Goal: Transaction & Acquisition: Download file/media

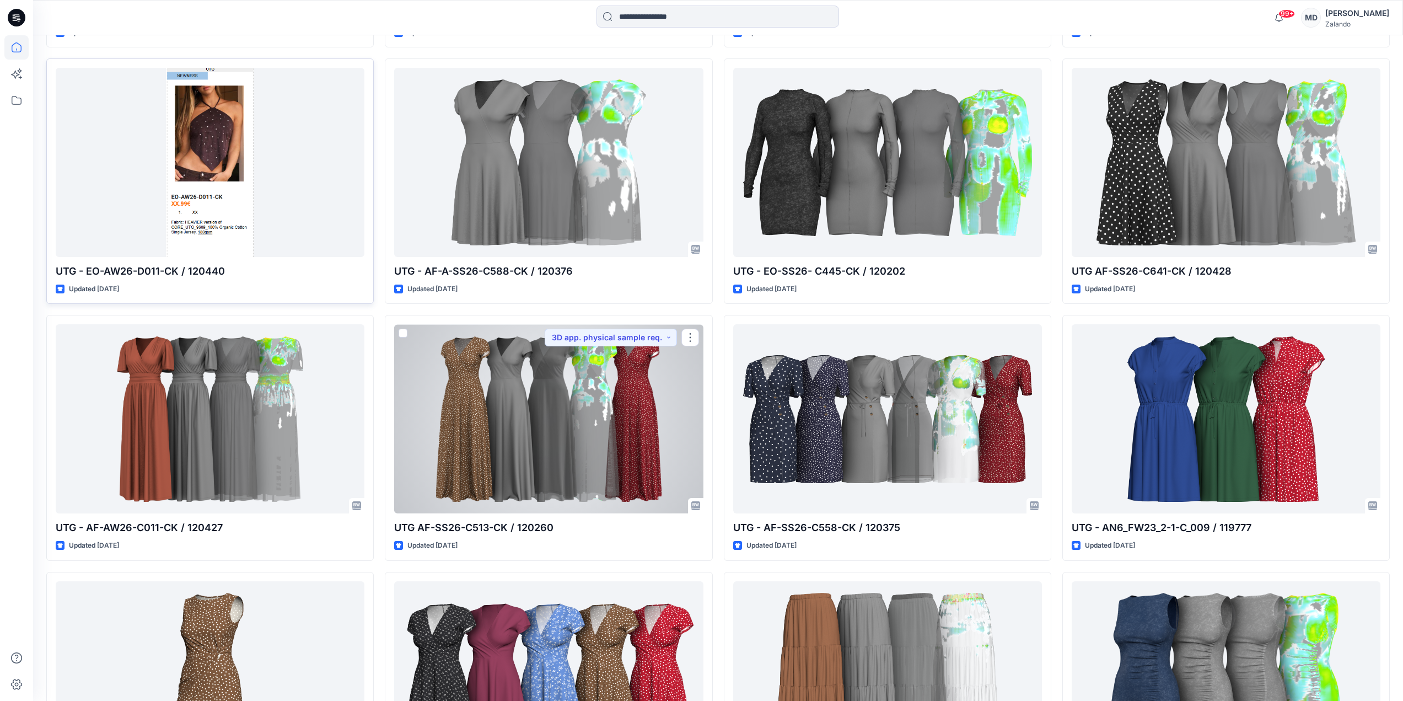
scroll to position [973, 0]
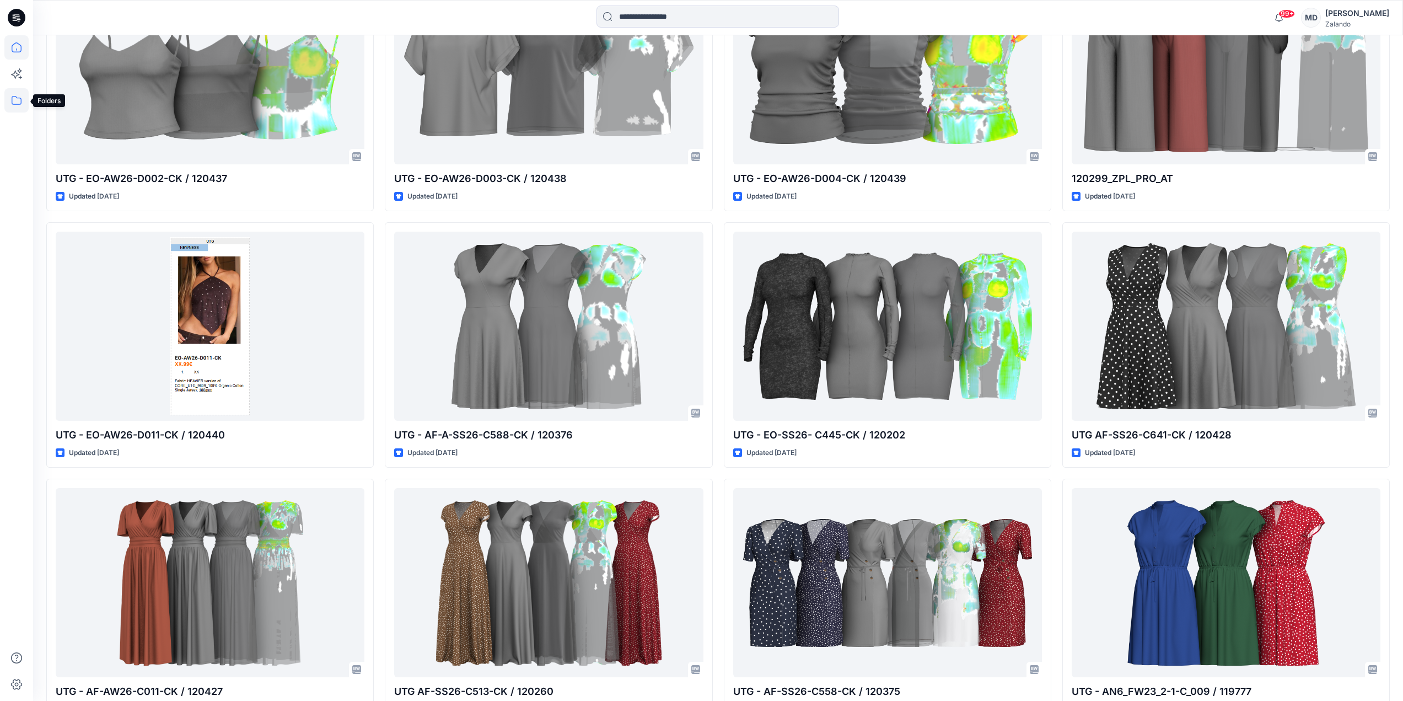
click at [14, 98] on icon at bounding box center [16, 100] width 24 height 24
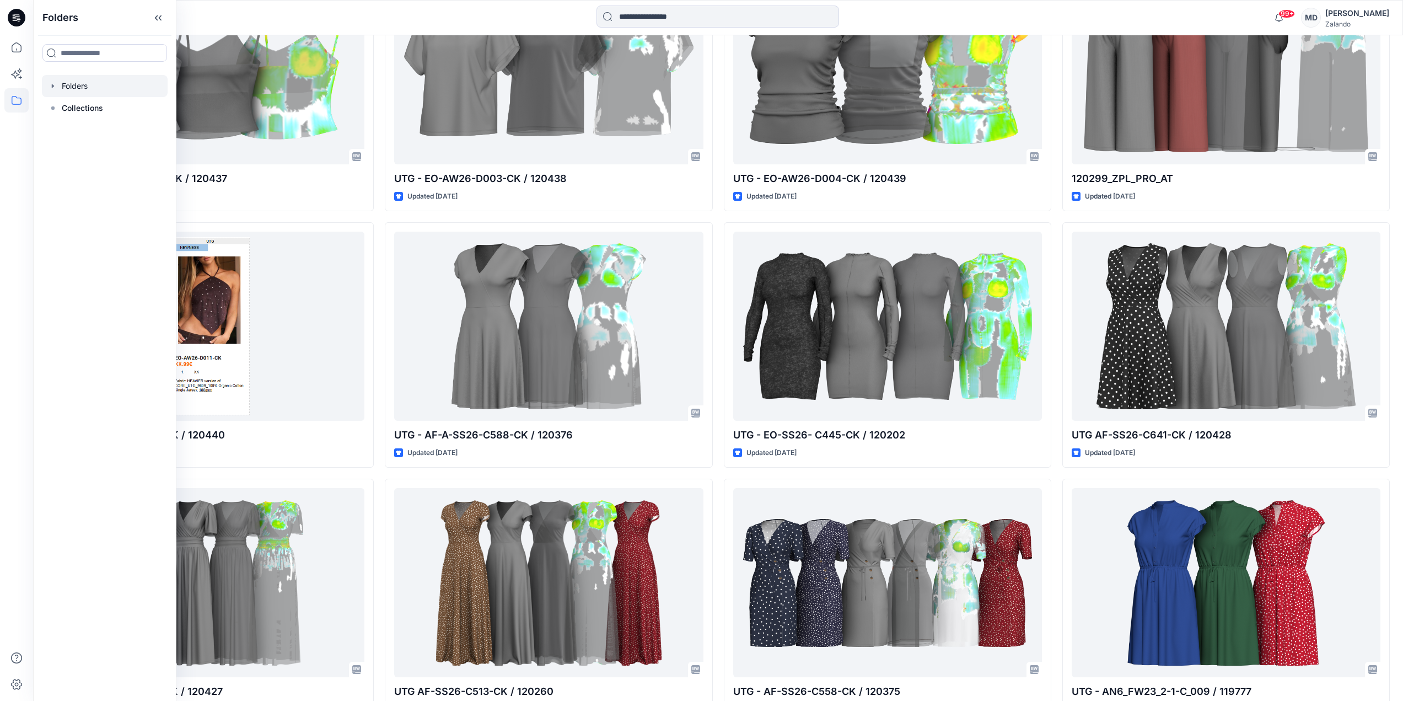
click at [99, 90] on div at bounding box center [105, 86] width 126 height 22
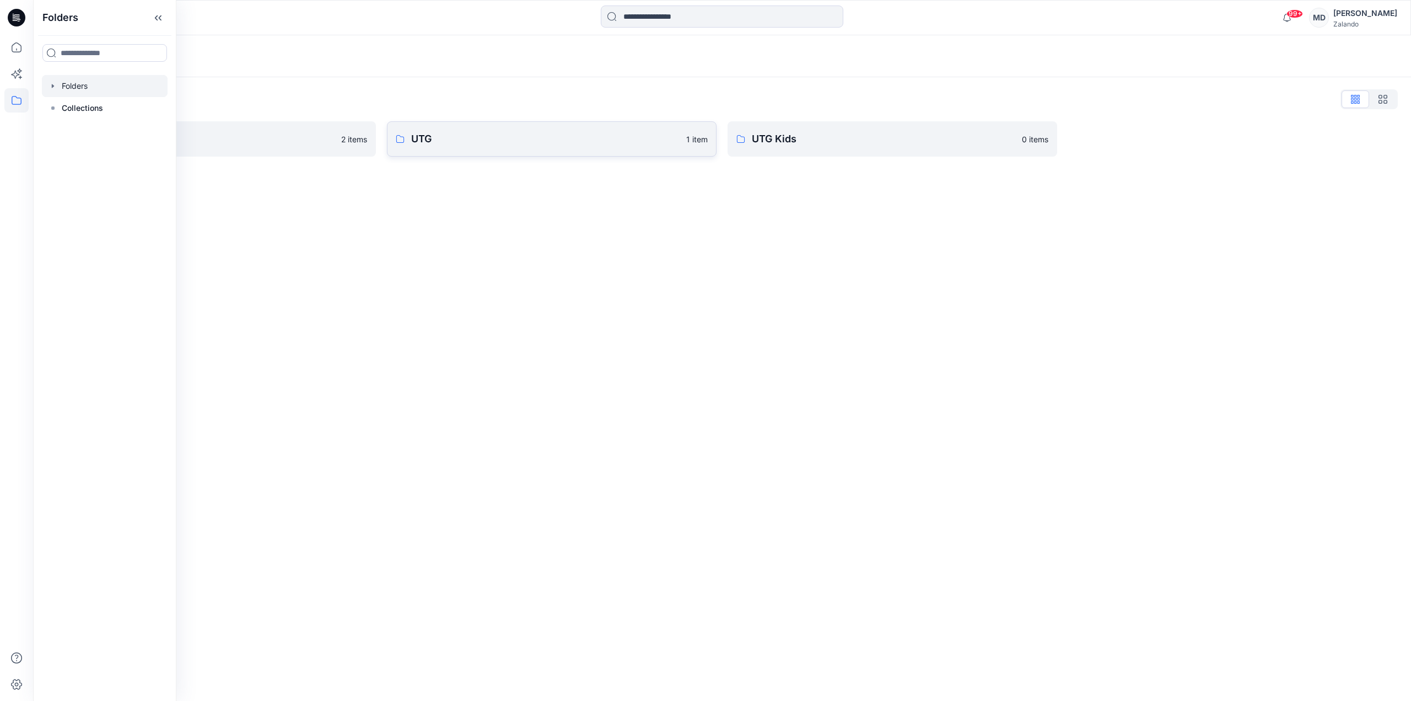
click at [413, 151] on link "UTG 1 item" at bounding box center [552, 138] width 330 height 35
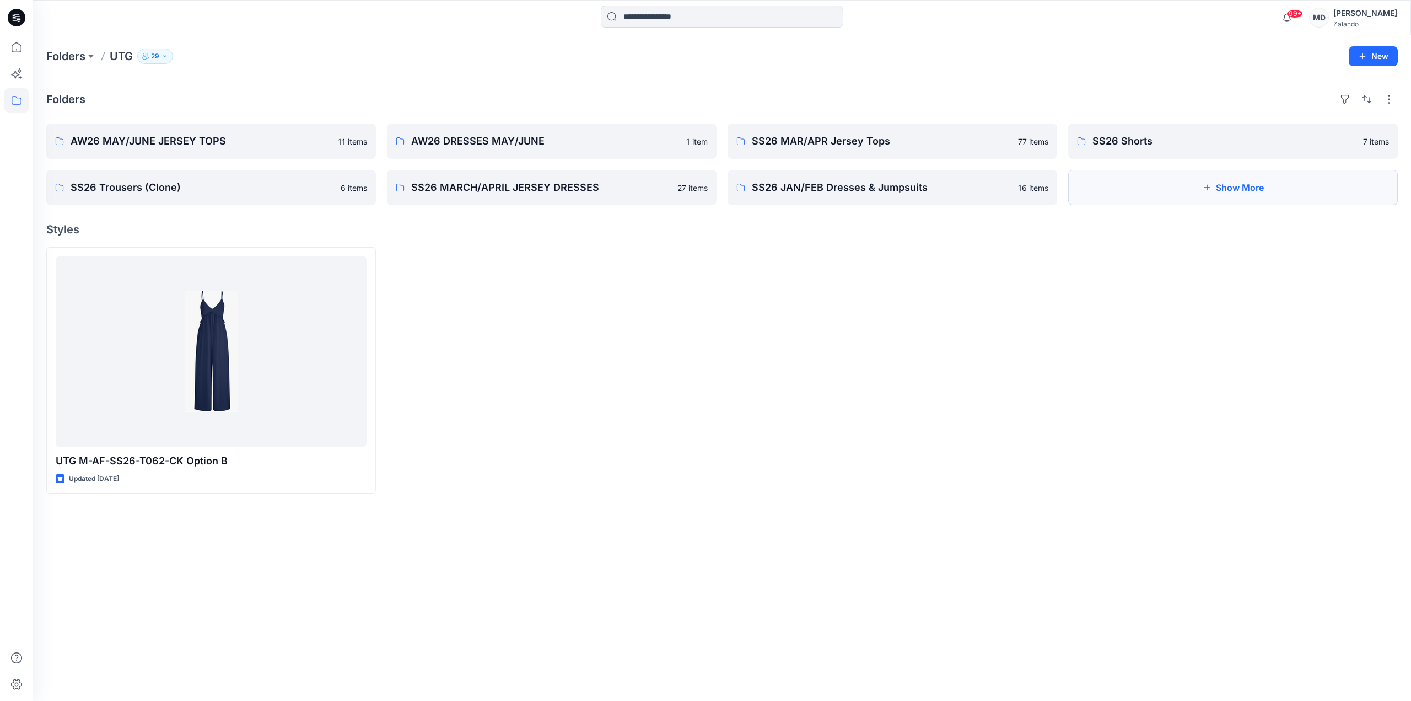
click at [1206, 189] on icon "button" at bounding box center [1207, 187] width 9 height 9
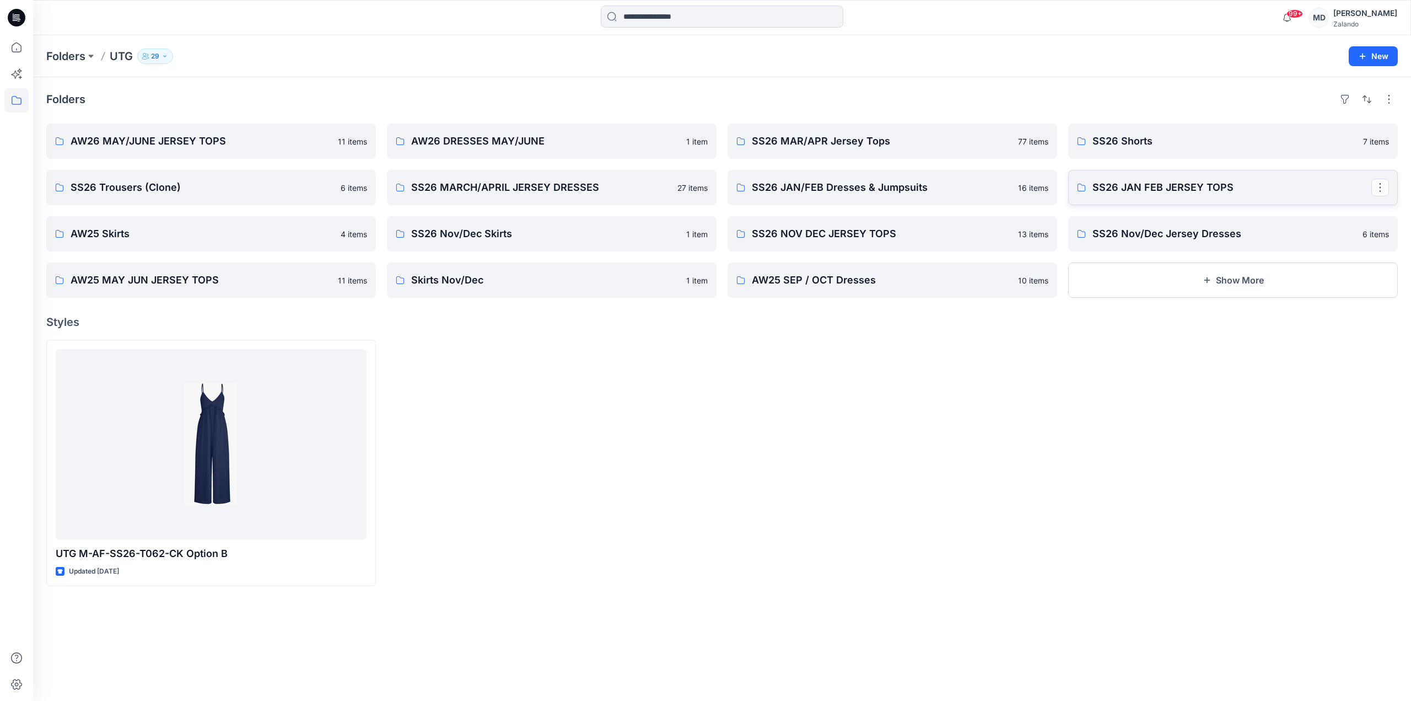
click at [1153, 195] on link "SS26 JAN FEB JERSEY TOPS" at bounding box center [1233, 187] width 330 height 35
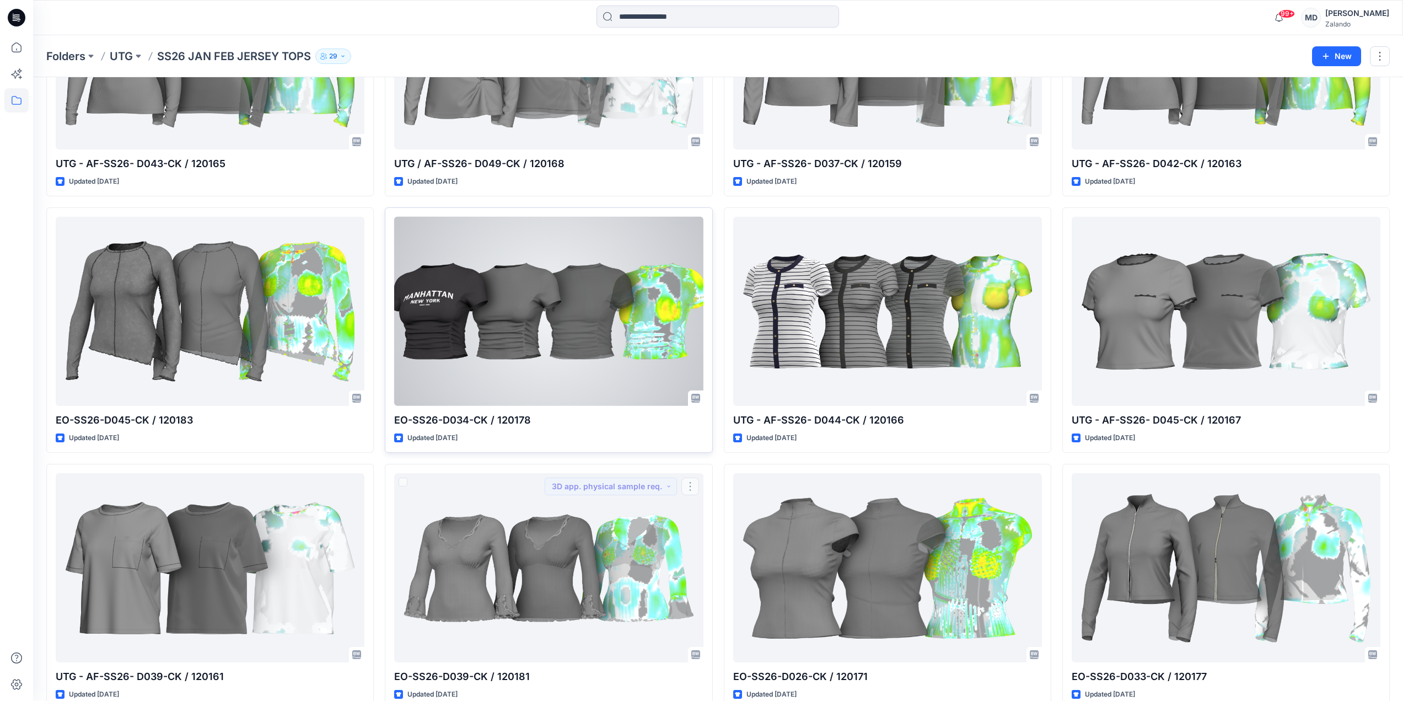
scroll to position [1091, 0]
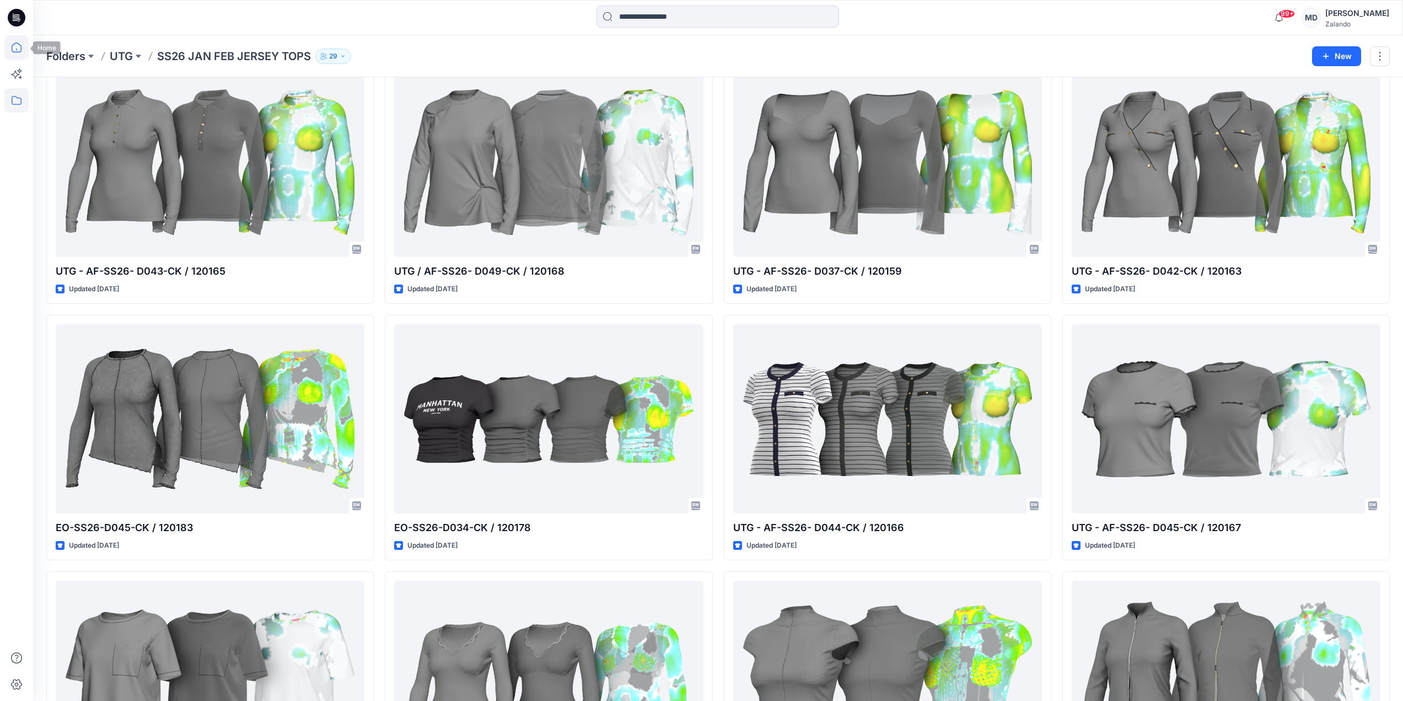
click at [17, 37] on icon at bounding box center [16, 47] width 24 height 24
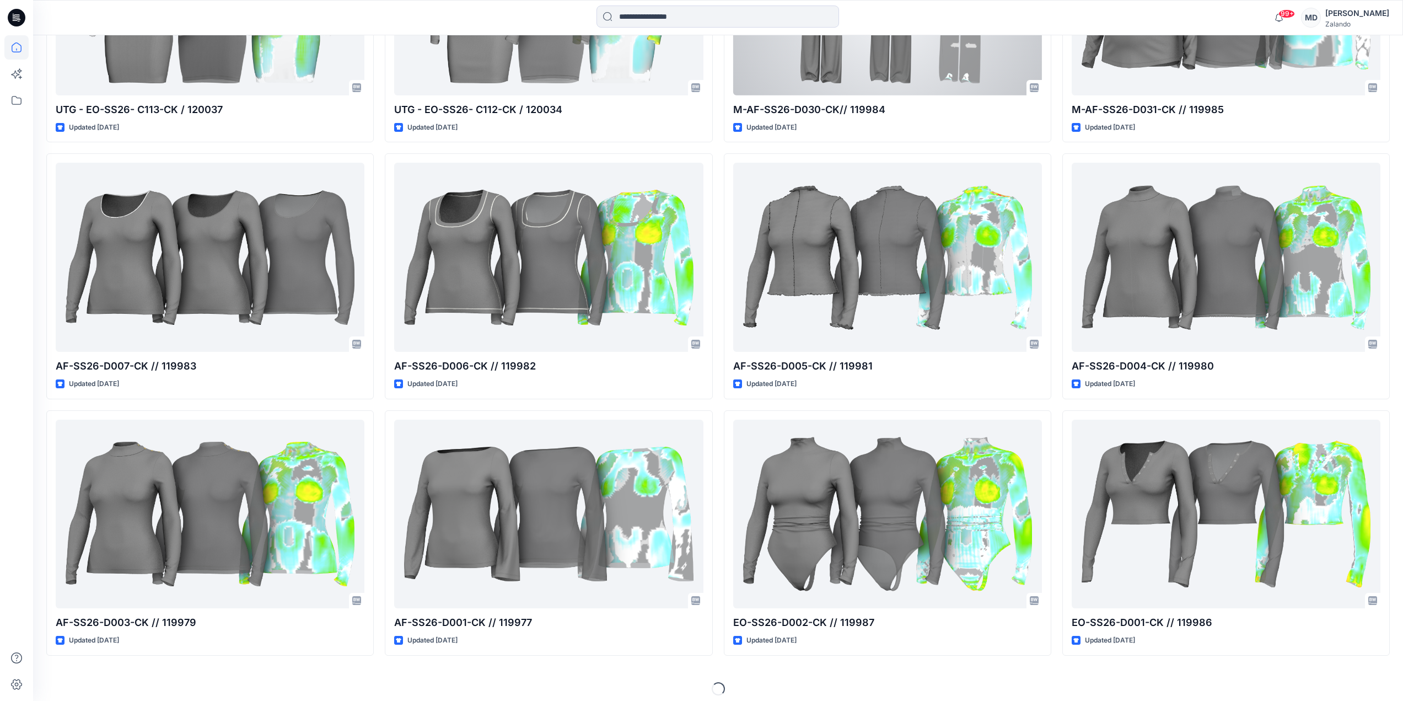
scroll to position [12848, 0]
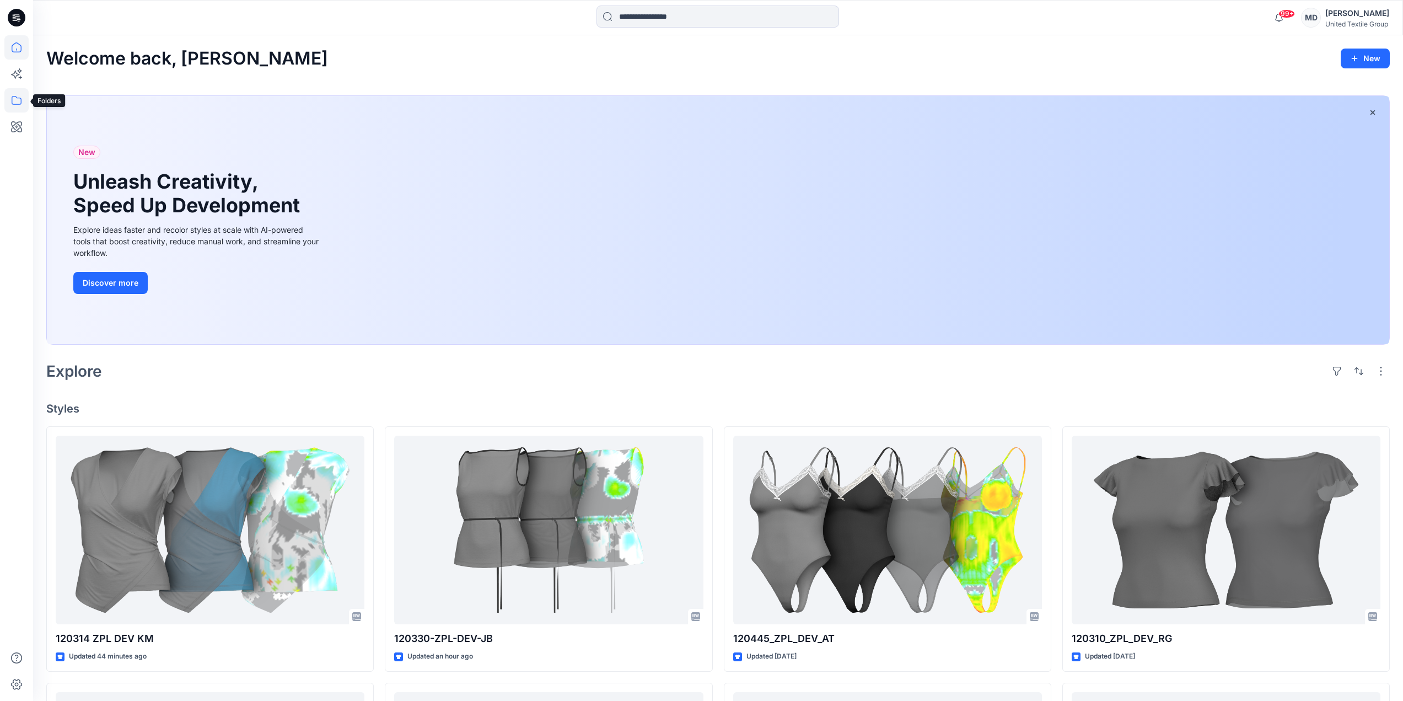
click at [15, 99] on icon at bounding box center [16, 100] width 24 height 24
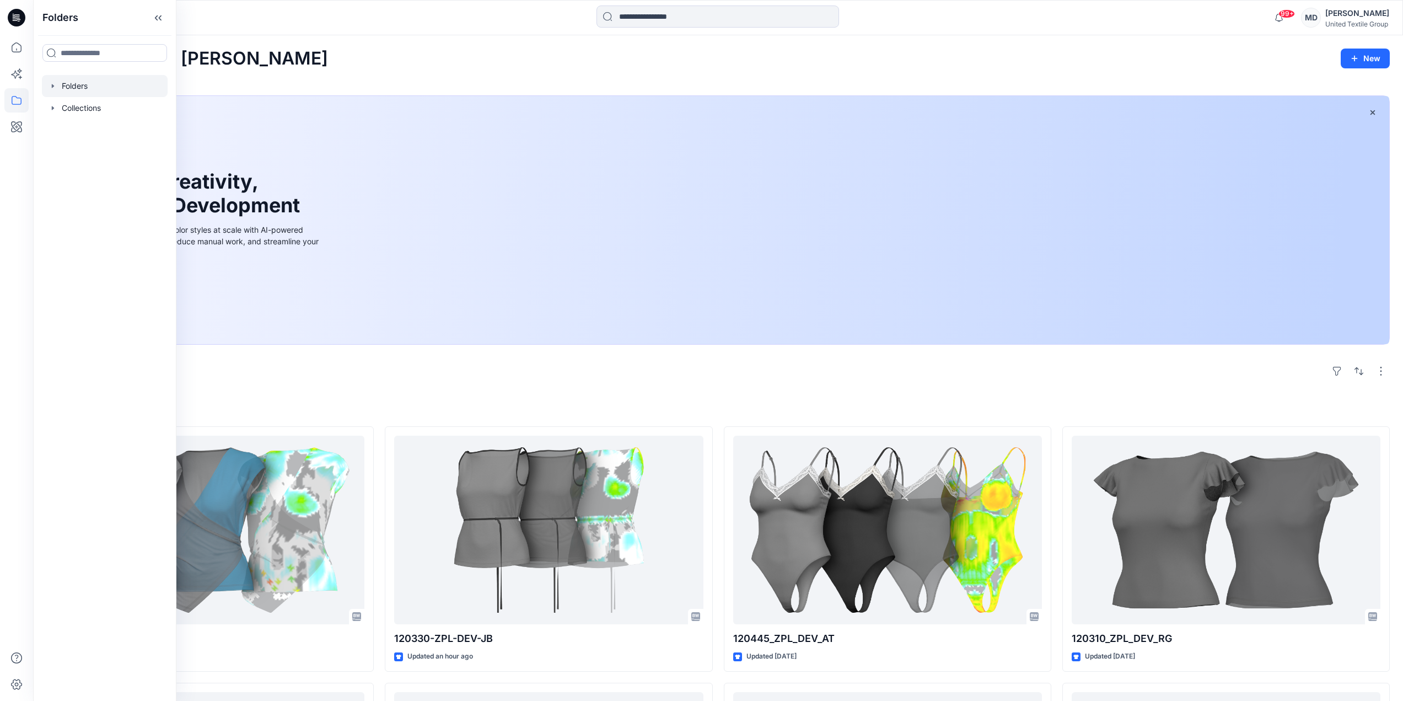
click at [71, 80] on div at bounding box center [105, 86] width 126 height 22
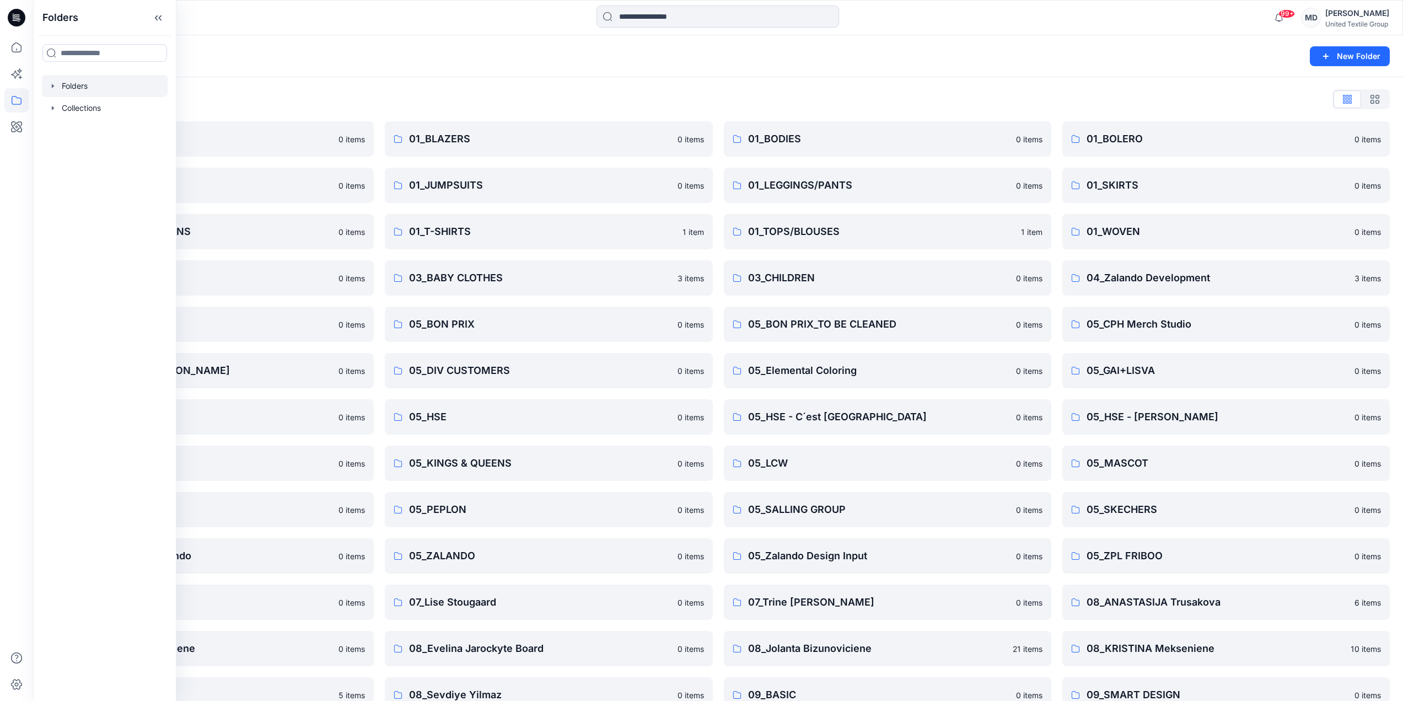
click at [365, 81] on div "Folders List 01_ACCESSORIES 0 items 01_DRESSES 0 items 01_SWEATS/CARDIGANS 0 it…" at bounding box center [718, 447] width 1370 height 741
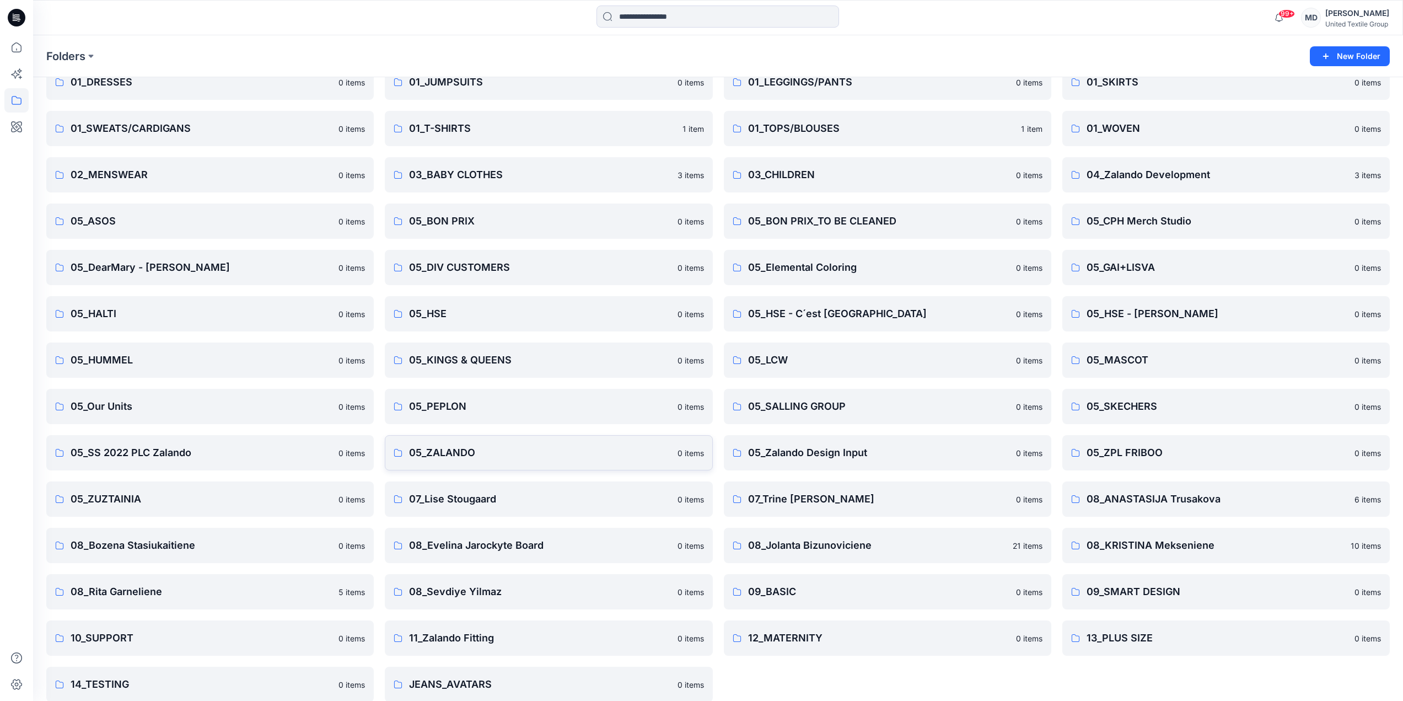
scroll to position [117, 0]
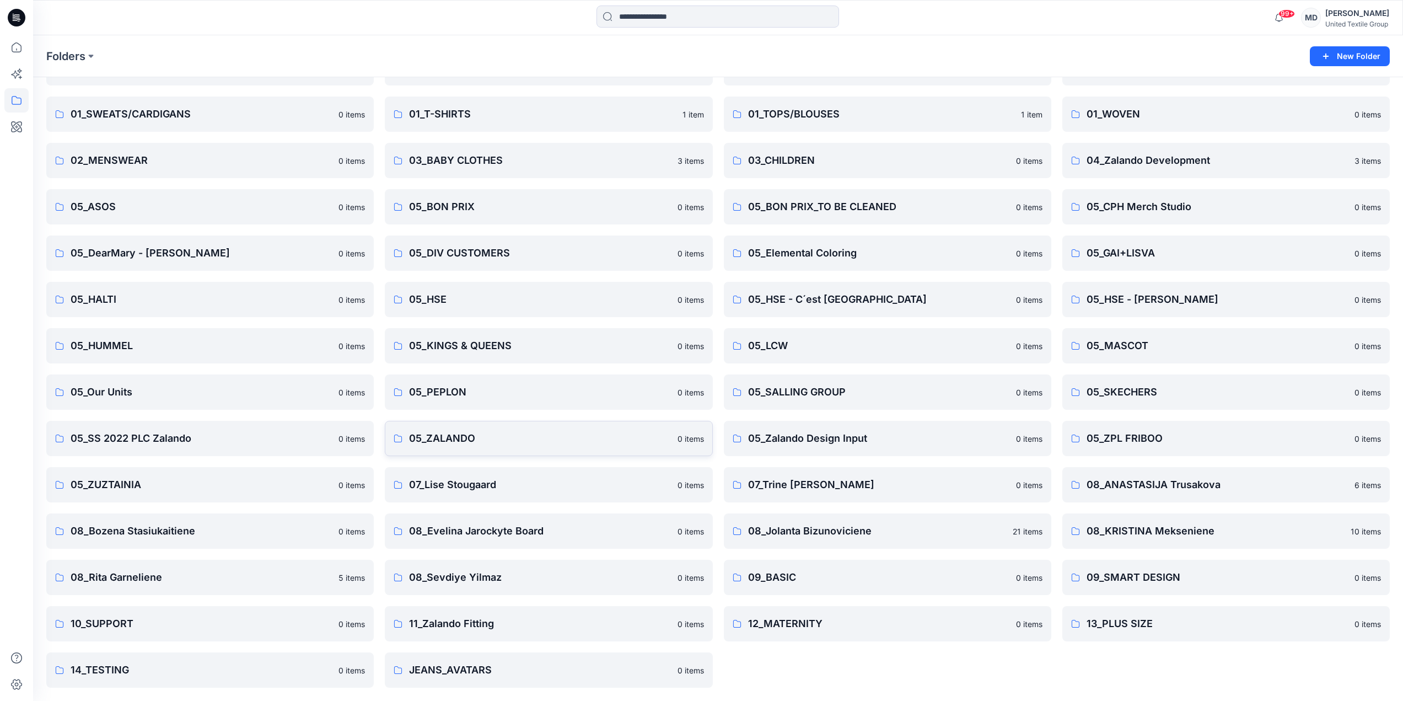
click at [464, 440] on p "05_ZALANDO" at bounding box center [539, 438] width 261 height 15
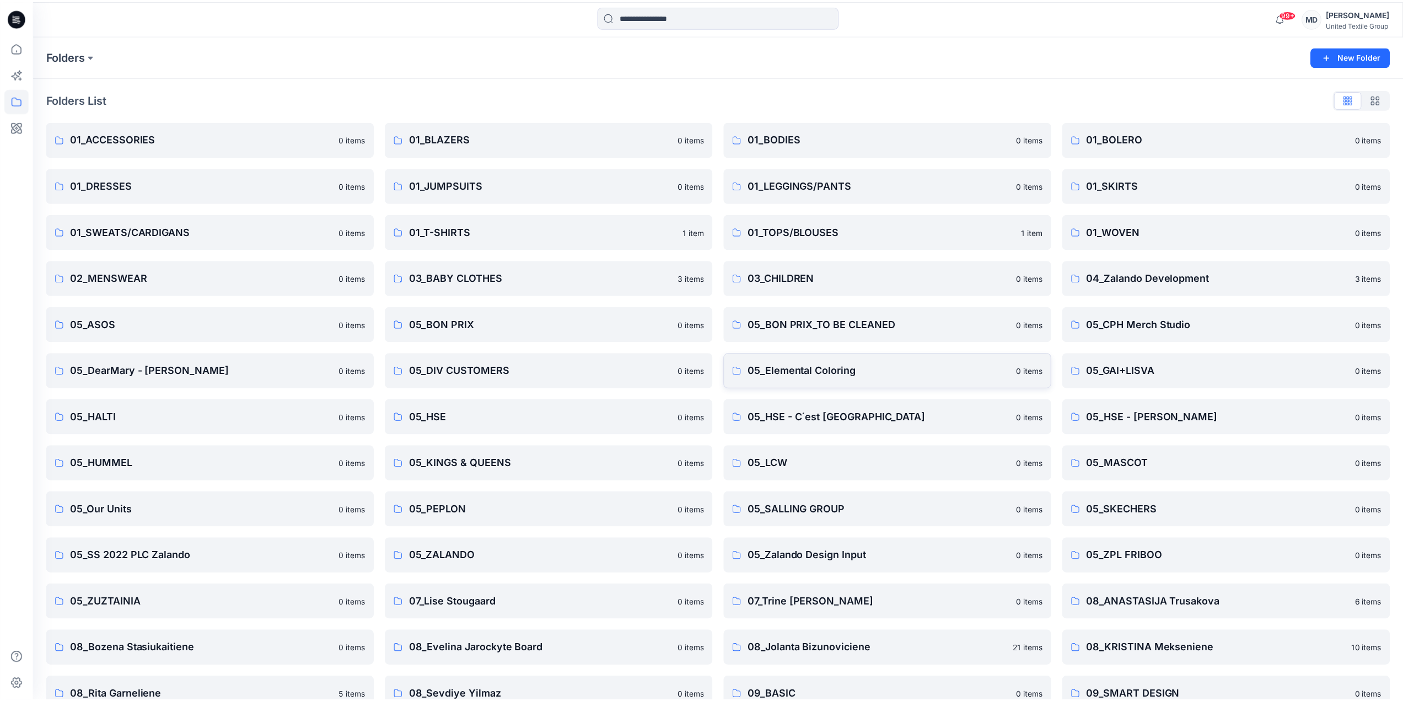
scroll to position [117, 0]
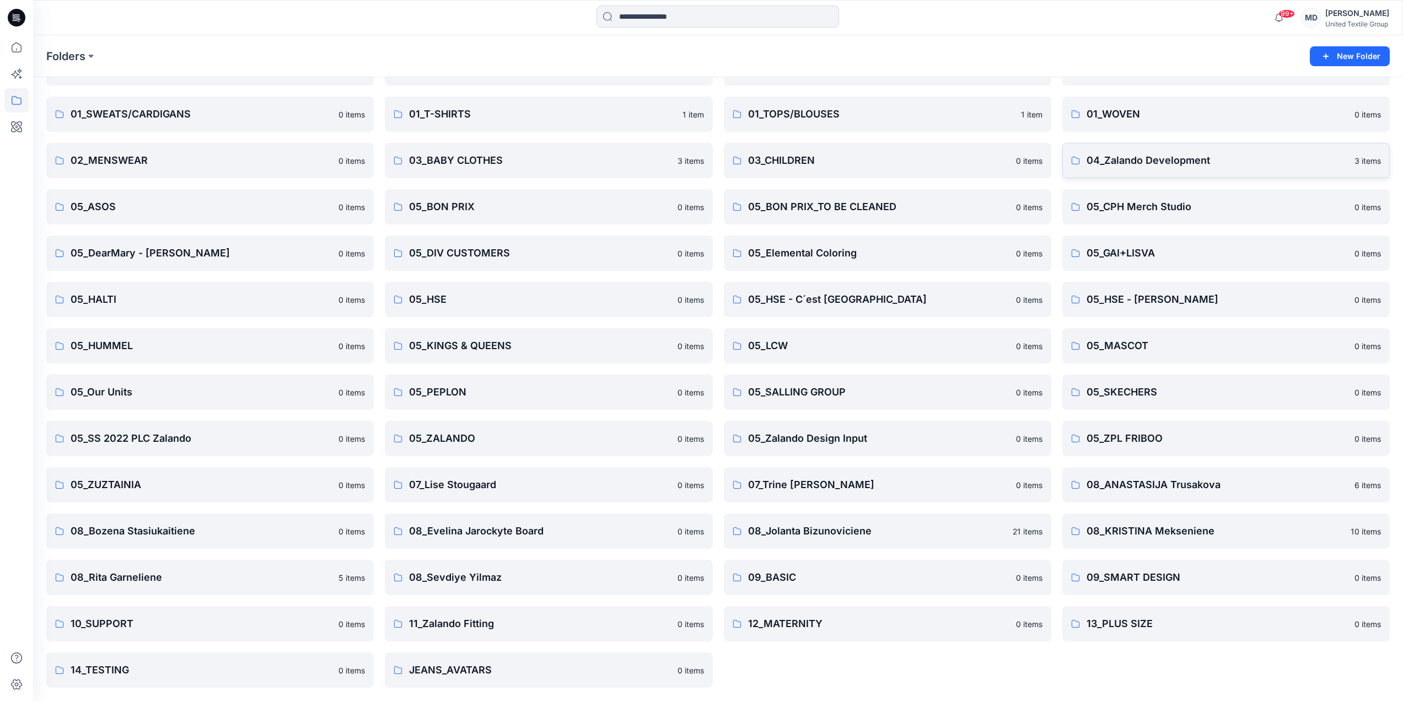
click at [1162, 164] on p "04_Zalando Development" at bounding box center [1217, 160] width 261 height 15
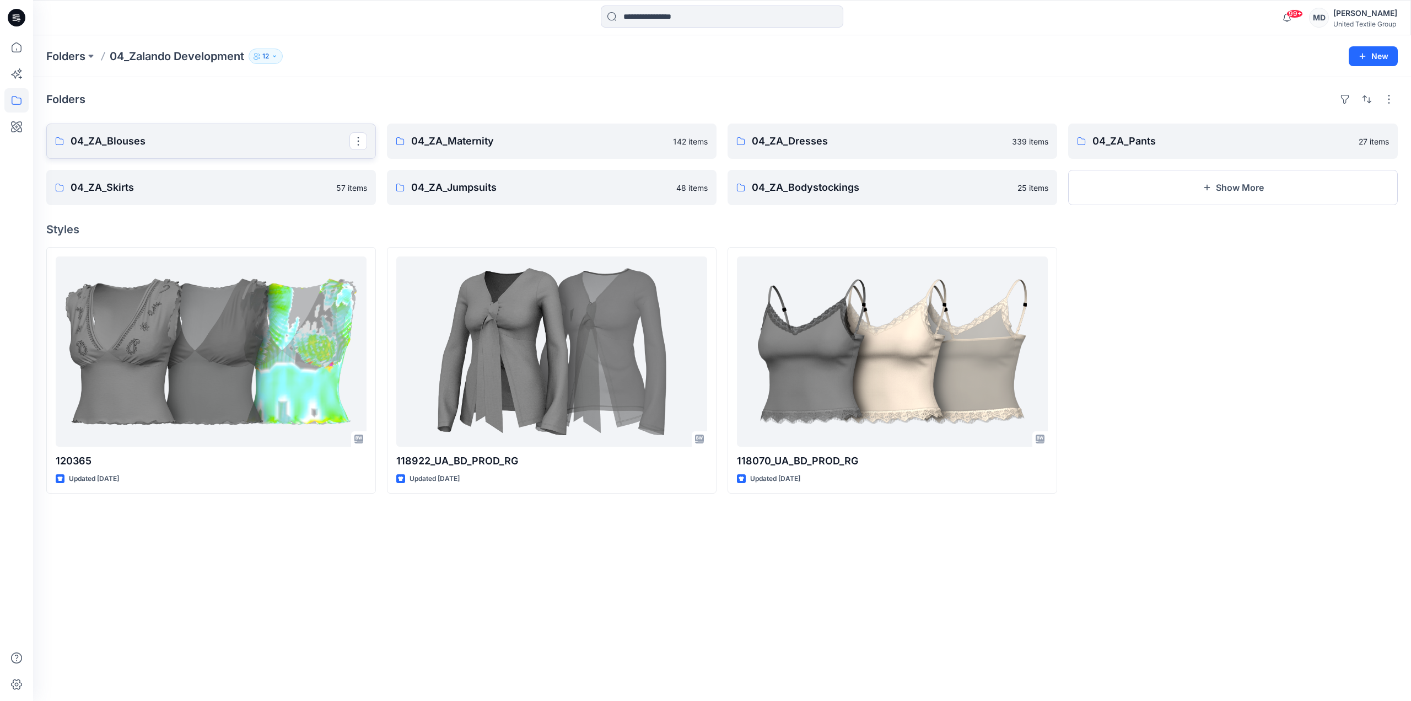
click at [203, 142] on p "04_ZA_Blouses" at bounding box center [210, 140] width 279 height 15
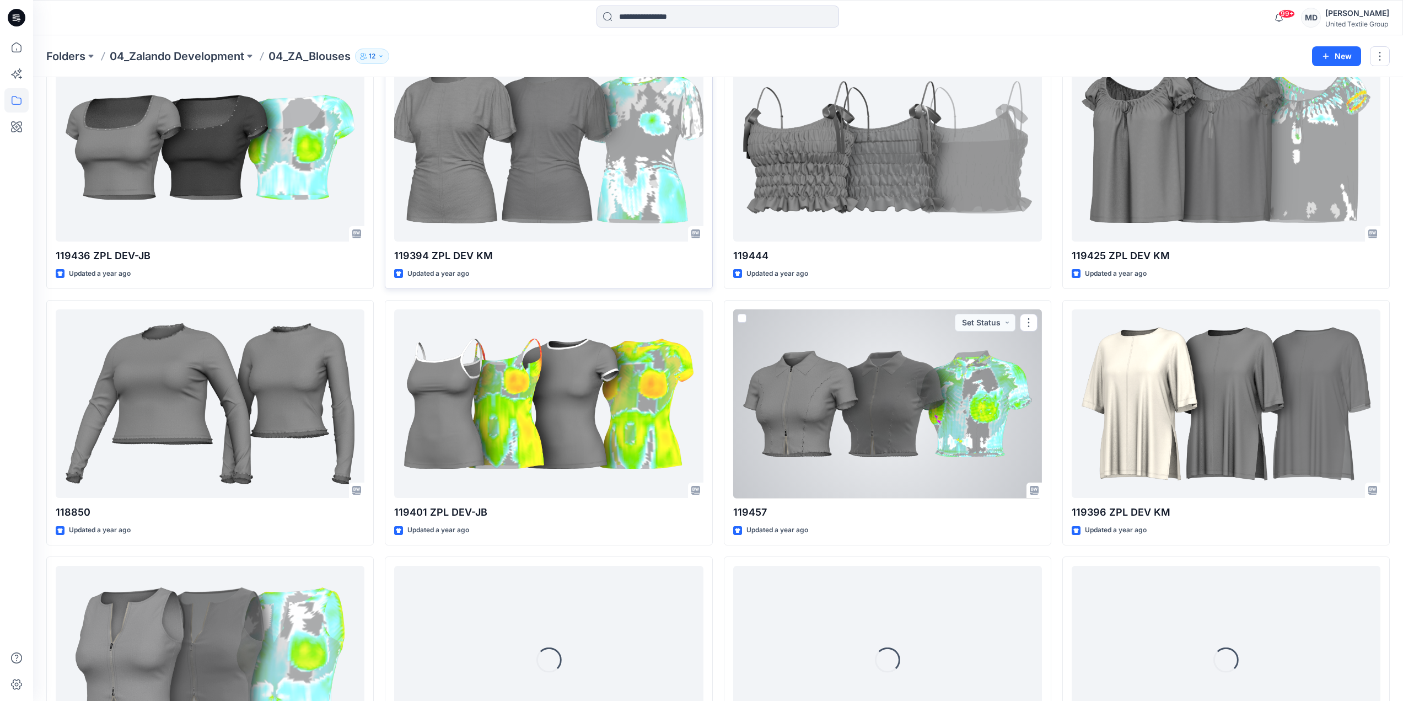
scroll to position [15568, 0]
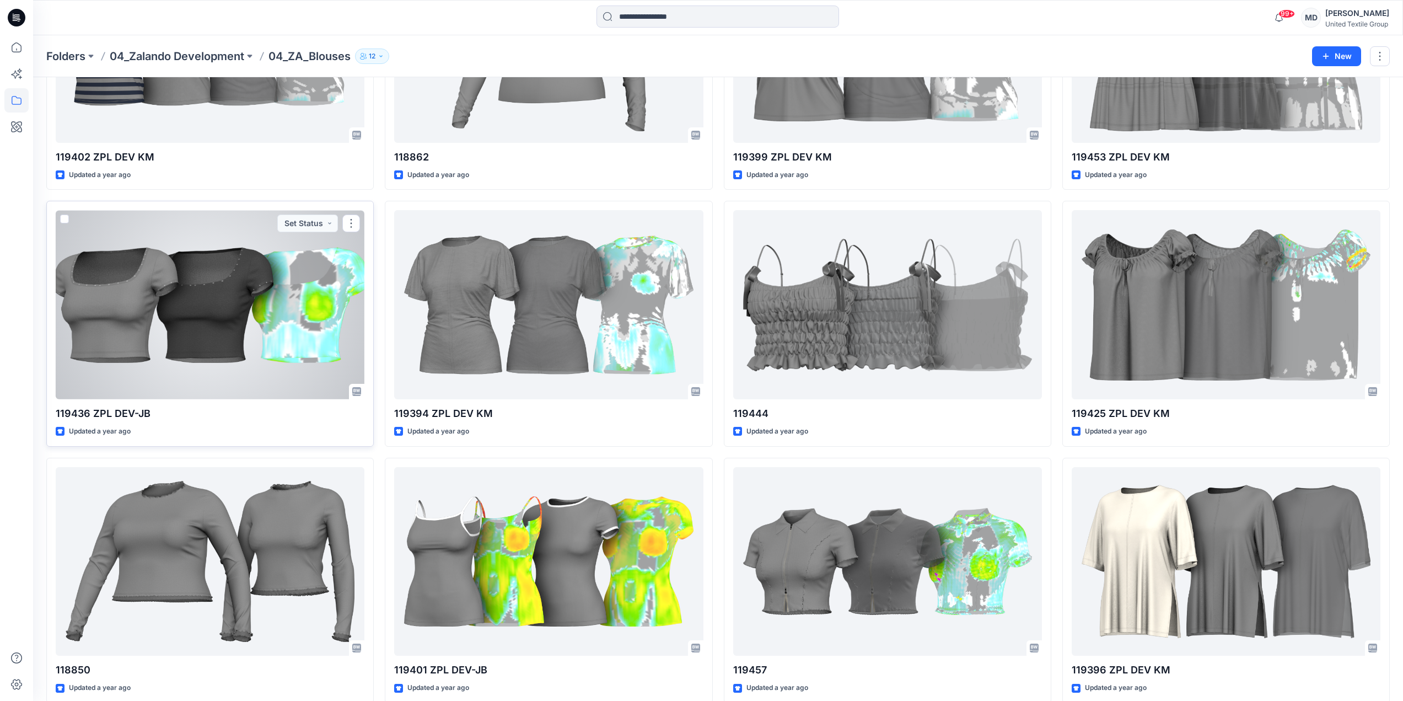
click at [162, 321] on div at bounding box center [210, 304] width 309 height 189
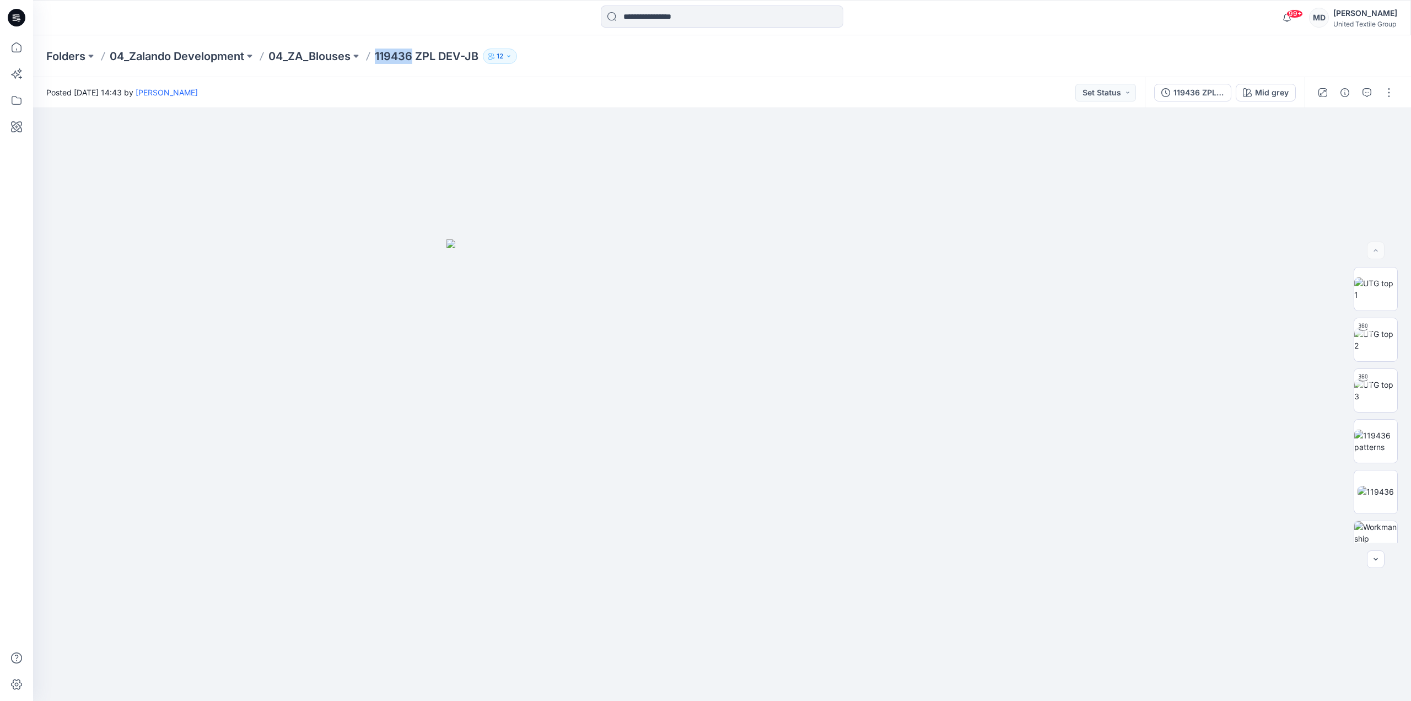
drag, startPoint x: 416, startPoint y: 52, endPoint x: 378, endPoint y: 61, distance: 38.4
click at [378, 61] on p "119436 ZPL DEV-JB" at bounding box center [427, 56] width 104 height 15
copy p "119436"
click at [1205, 90] on div "119436 ZPL DEV-JB" at bounding box center [1199, 93] width 51 height 12
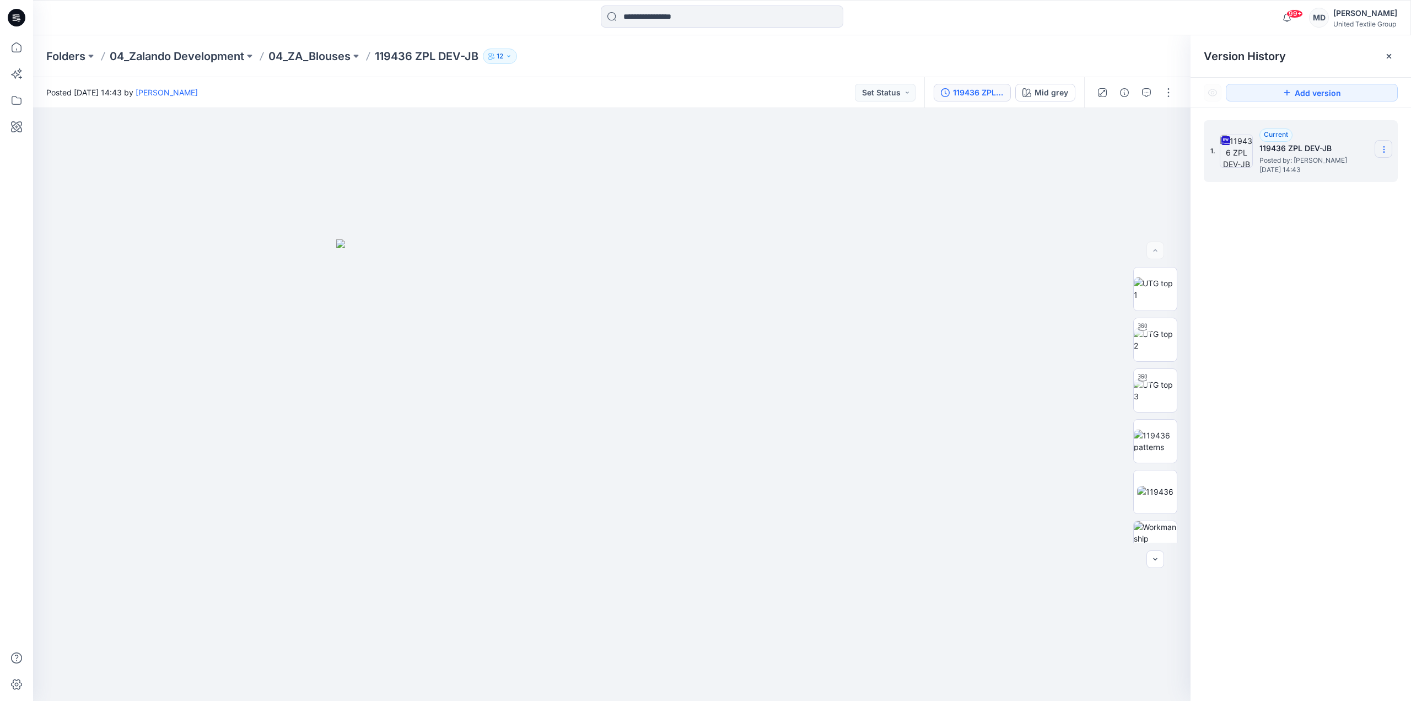
click at [1383, 149] on icon at bounding box center [1384, 149] width 9 height 9
click at [1305, 170] on span "Download Source BW File" at bounding box center [1328, 170] width 92 height 13
click at [1392, 50] on div at bounding box center [1390, 56] width 18 height 18
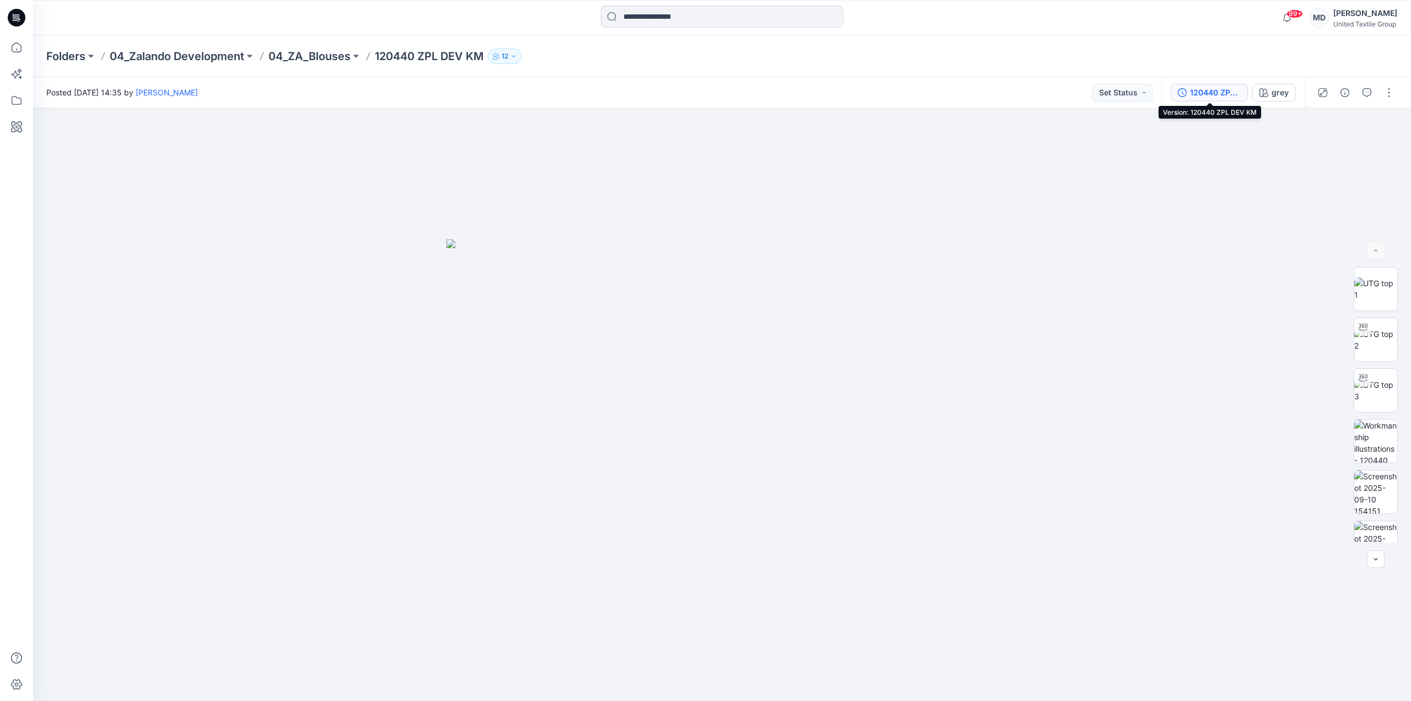
click at [1217, 90] on div "120440 ZPL DEV KM" at bounding box center [1215, 93] width 51 height 12
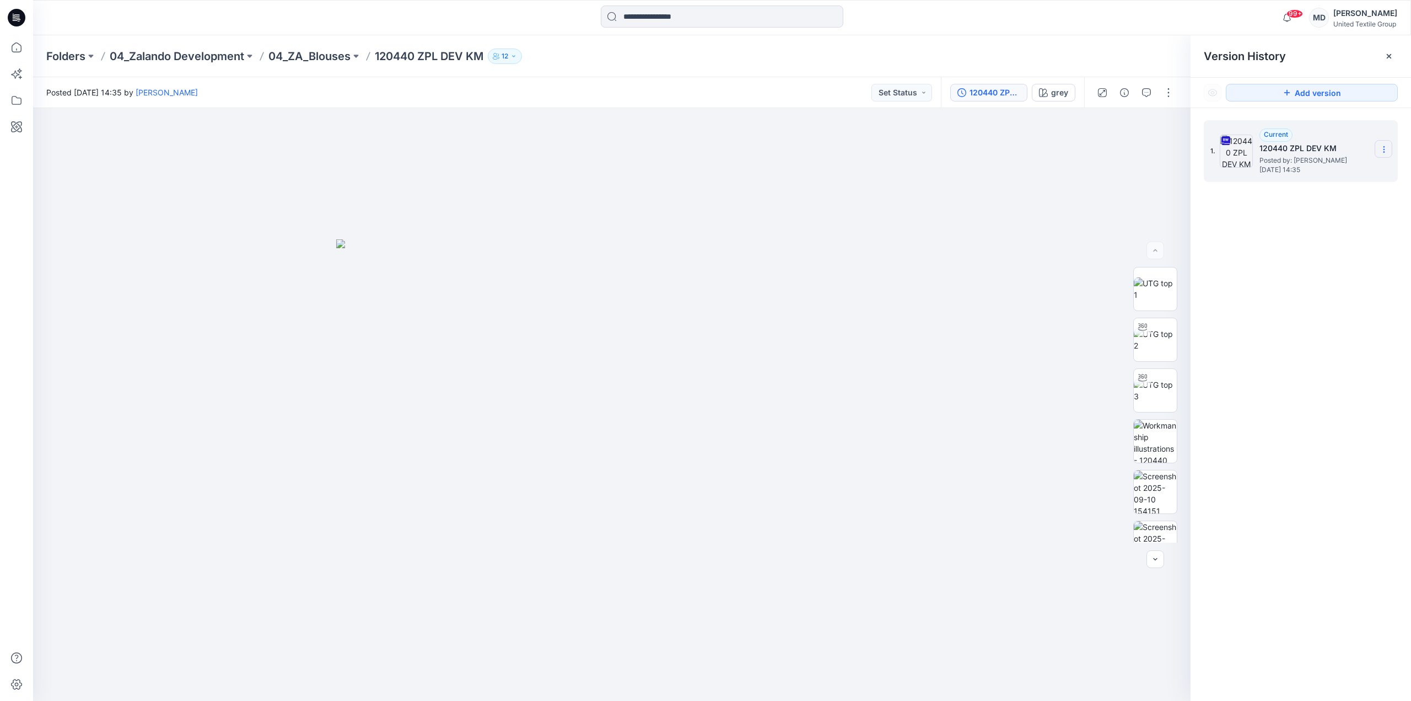
click at [1377, 144] on section at bounding box center [1384, 149] width 18 height 18
click at [1341, 174] on span "Download Source BW File" at bounding box center [1328, 170] width 92 height 13
